Goal: Information Seeking & Learning: Understand process/instructions

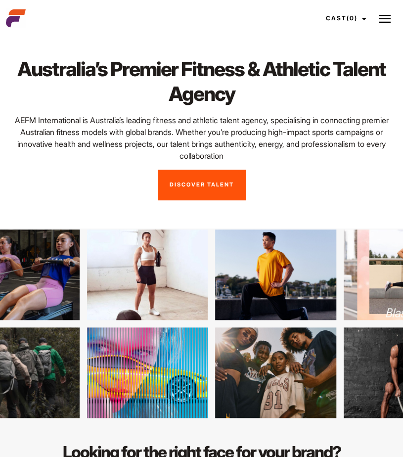
click at [386, 17] on img at bounding box center [385, 19] width 12 height 12
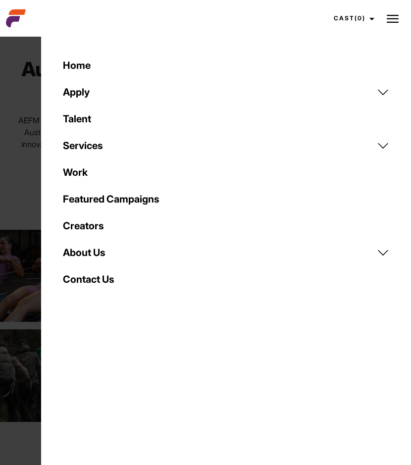
click at [97, 116] on link "Talent" at bounding box center [226, 118] width 338 height 27
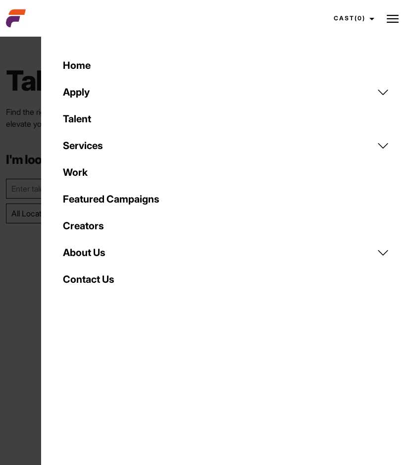
click at [93, 227] on link "Creators" at bounding box center [226, 225] width 338 height 27
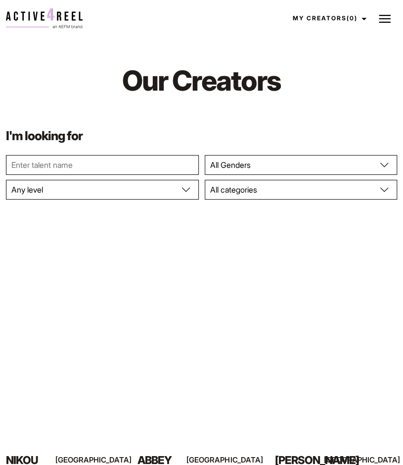
click at [387, 18] on img at bounding box center [385, 19] width 12 height 12
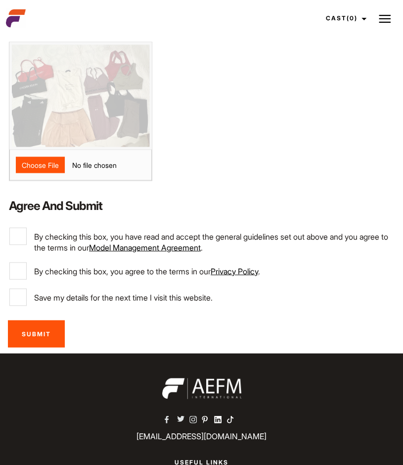
scroll to position [479, 0]
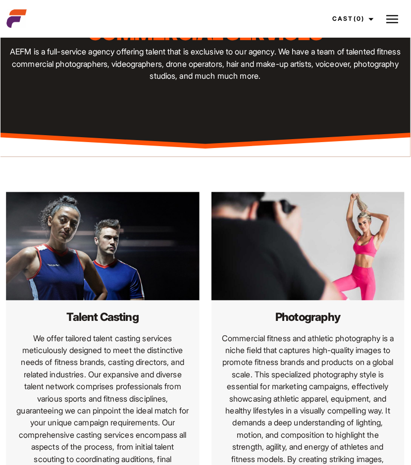
scroll to position [0, 0]
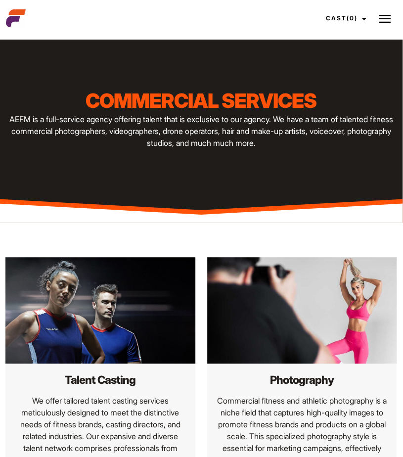
click at [390, 21] on img at bounding box center [385, 19] width 12 height 12
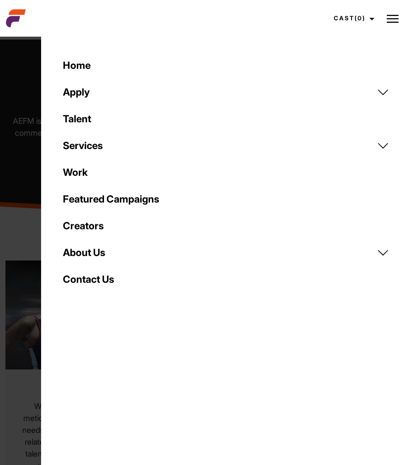
click at [105, 143] on link "Services" at bounding box center [226, 145] width 338 height 27
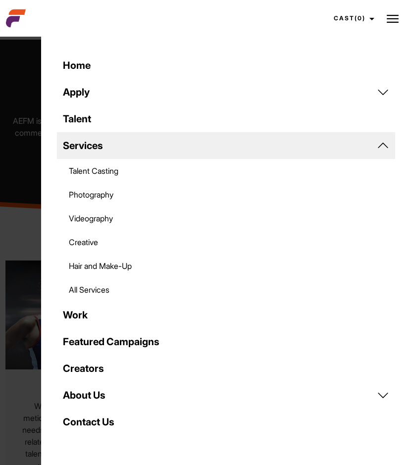
click at [110, 177] on link "Talent Casting" at bounding box center [226, 171] width 338 height 24
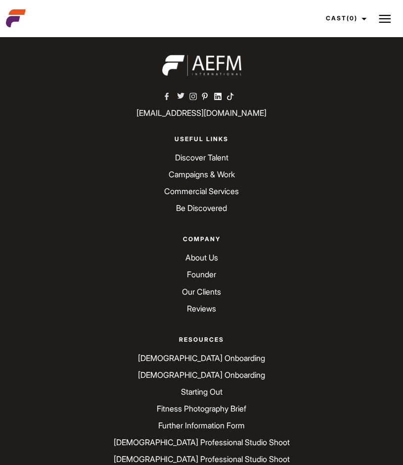
scroll to position [2903, 0]
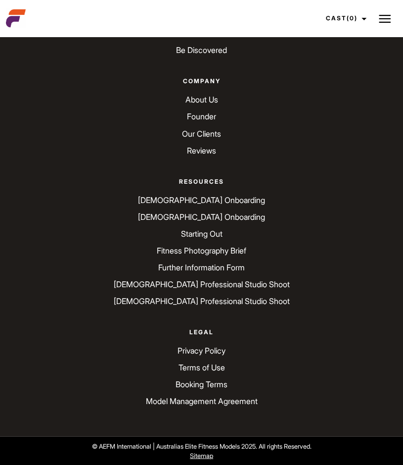
click at [214, 198] on link "[DEMOGRAPHIC_DATA] Onboarding" at bounding box center [201, 199] width 127 height 10
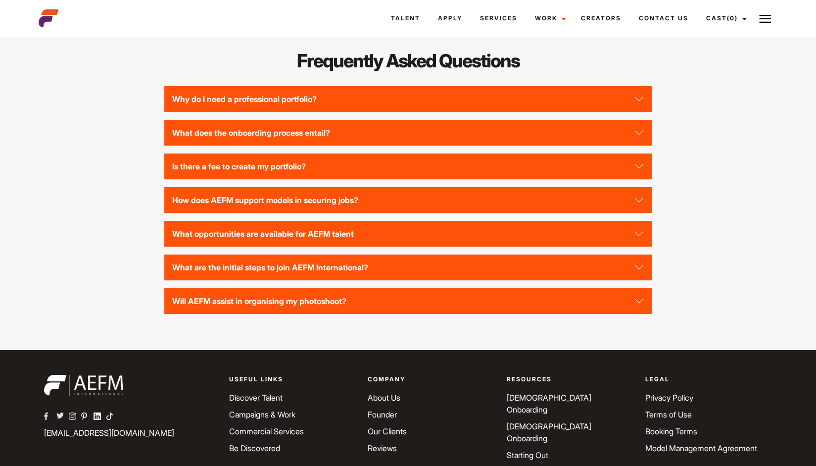
scroll to position [2225, 0]
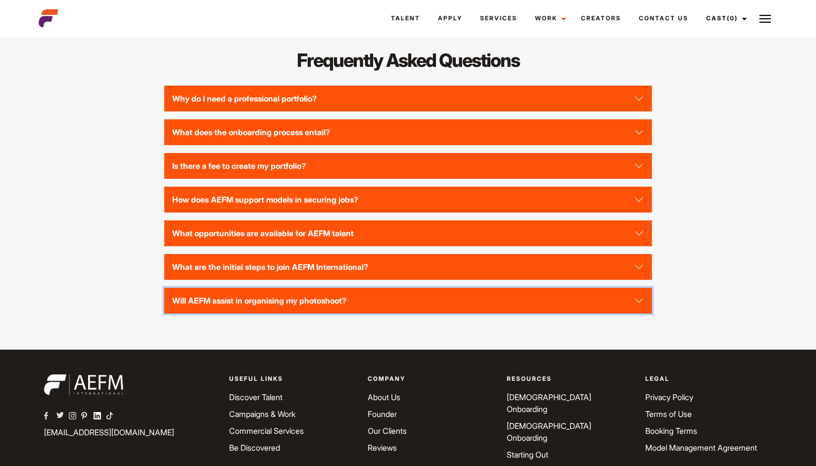
click at [304, 312] on button "Will AEFM assist in organising my photoshoot?" at bounding box center [407, 301] width 487 height 26
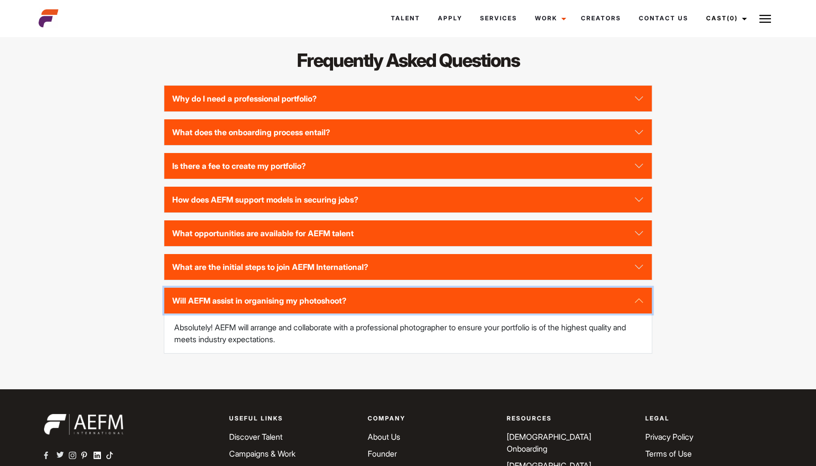
click at [304, 312] on button "Will AEFM assist in organising my photoshoot?" at bounding box center [407, 301] width 487 height 26
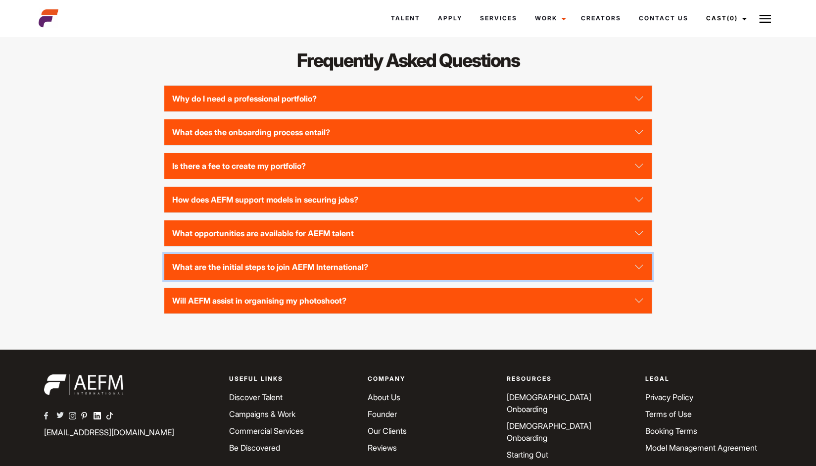
click at [306, 273] on button "What are the initial steps to join AEFM International?" at bounding box center [407, 267] width 487 height 26
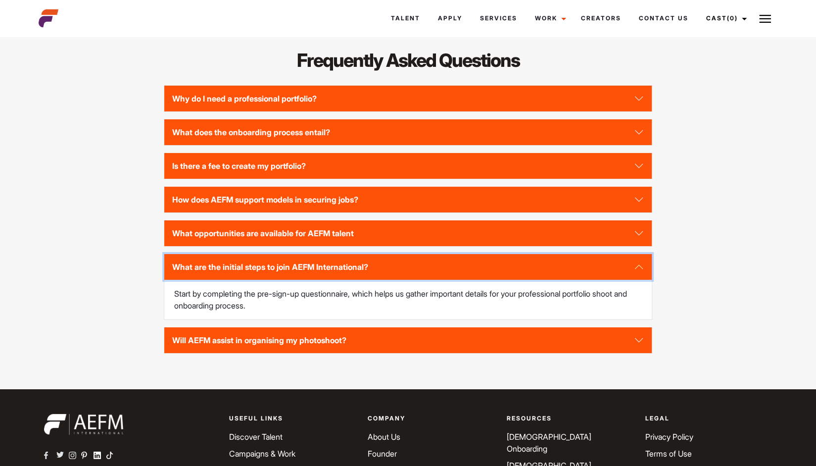
click at [306, 273] on button "What are the initial steps to join AEFM International?" at bounding box center [407, 267] width 487 height 26
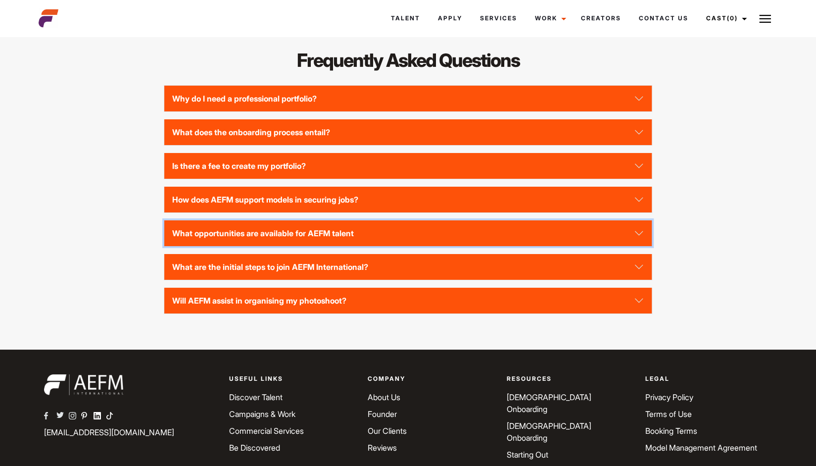
click at [312, 245] on button "What opportunities are available for AEFM talent" at bounding box center [407, 233] width 487 height 26
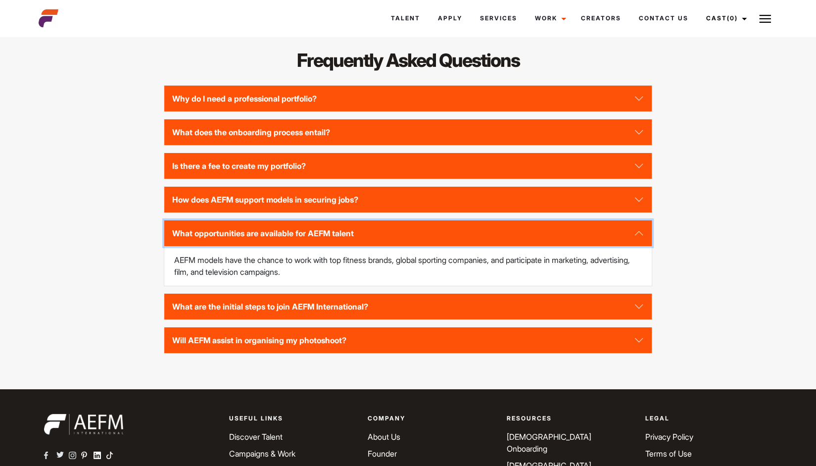
click at [312, 245] on button "What opportunities are available for AEFM talent" at bounding box center [407, 233] width 487 height 26
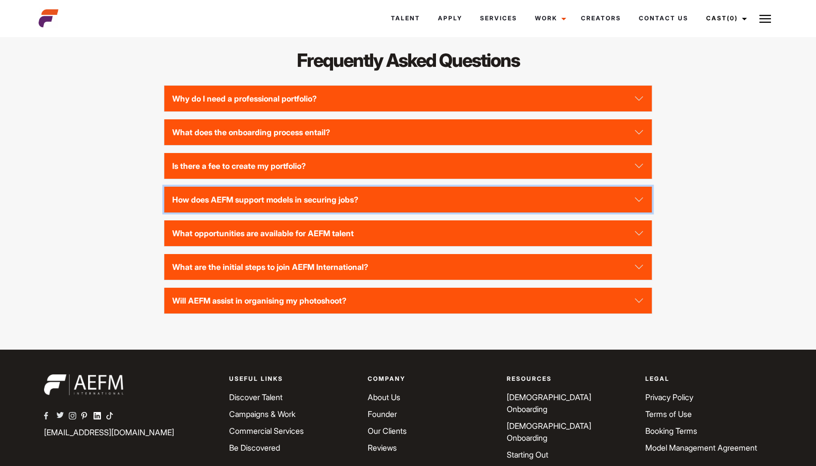
click at [315, 212] on button "How does AEFM support models in securing jobs?" at bounding box center [407, 200] width 487 height 26
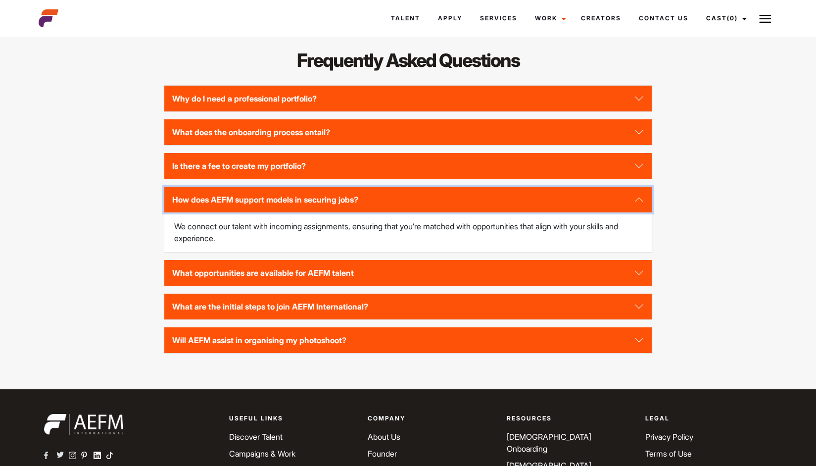
click at [315, 212] on button "How does AEFM support models in securing jobs?" at bounding box center [407, 200] width 487 height 26
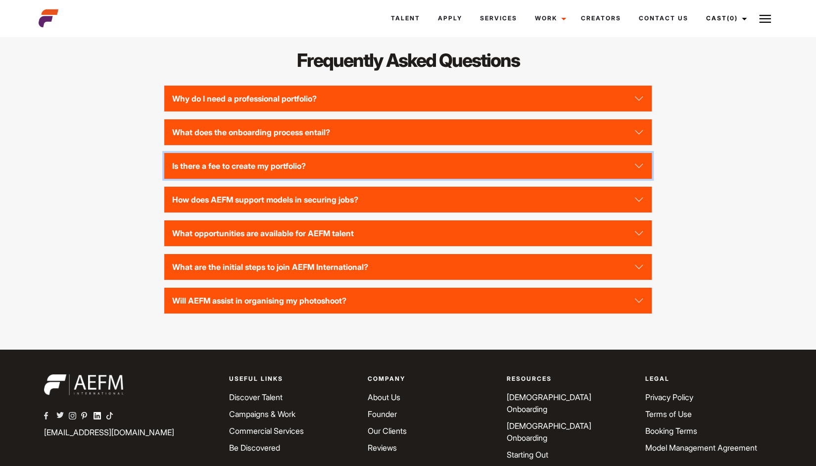
click at [309, 168] on button "Is there a fee to create my portfolio?" at bounding box center [407, 166] width 487 height 26
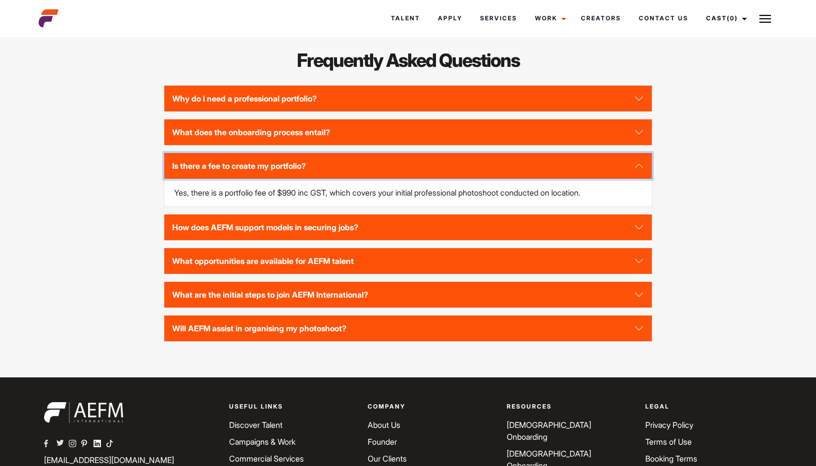
click at [354, 179] on button "Is there a fee to create my portfolio?" at bounding box center [407, 166] width 487 height 26
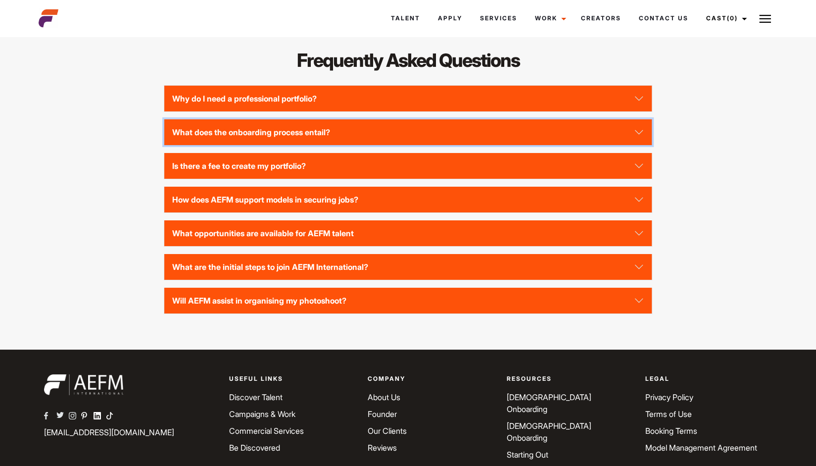
click at [329, 138] on button "What does the onboarding process entail?" at bounding box center [407, 132] width 487 height 26
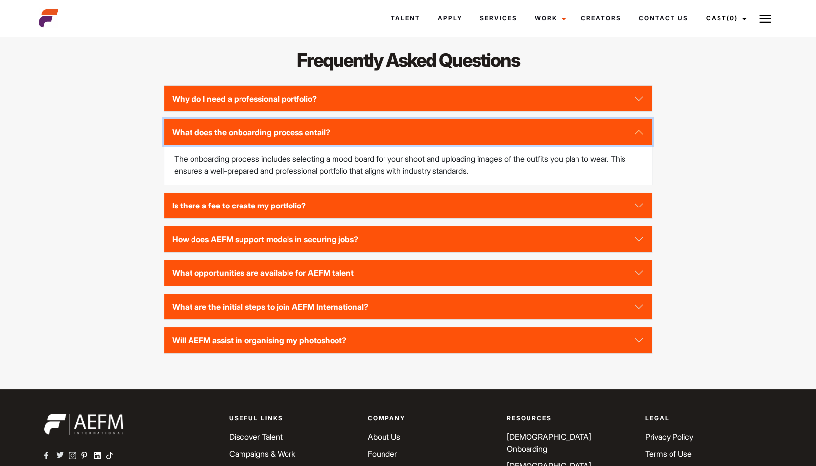
click at [329, 138] on button "What does the onboarding process entail?" at bounding box center [407, 132] width 487 height 26
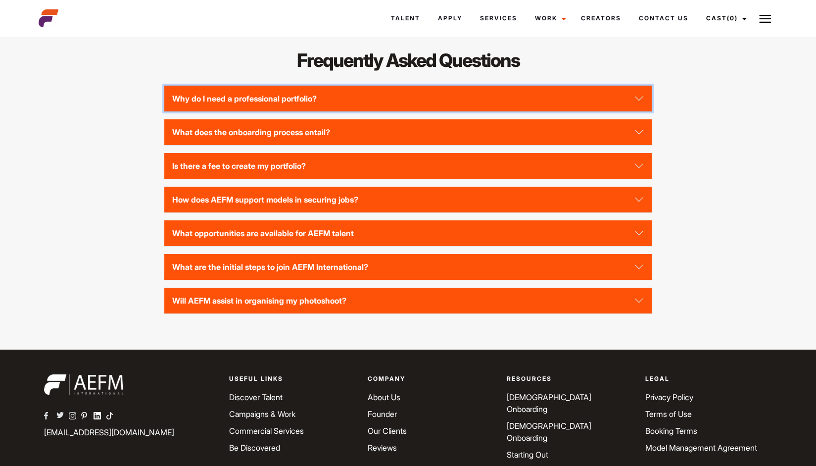
click at [308, 105] on button "Why do I need a professional portfolio?" at bounding box center [407, 99] width 487 height 26
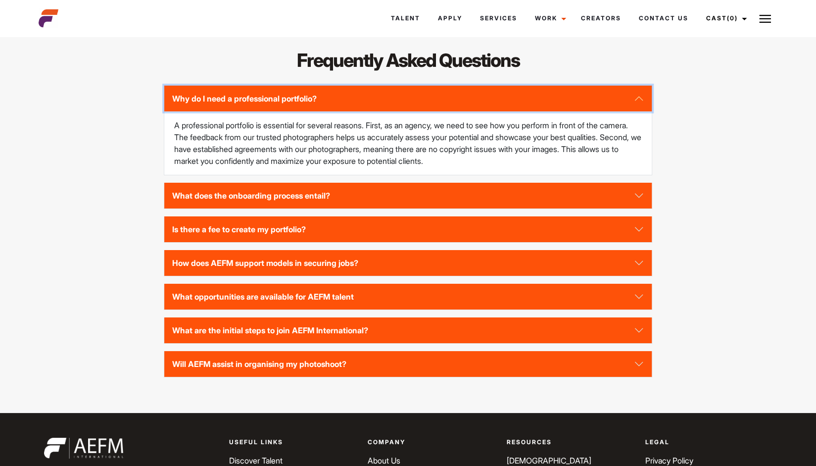
click at [308, 105] on button "Why do I need a professional portfolio?" at bounding box center [407, 99] width 487 height 26
